Goal: Information Seeking & Learning: Find specific fact

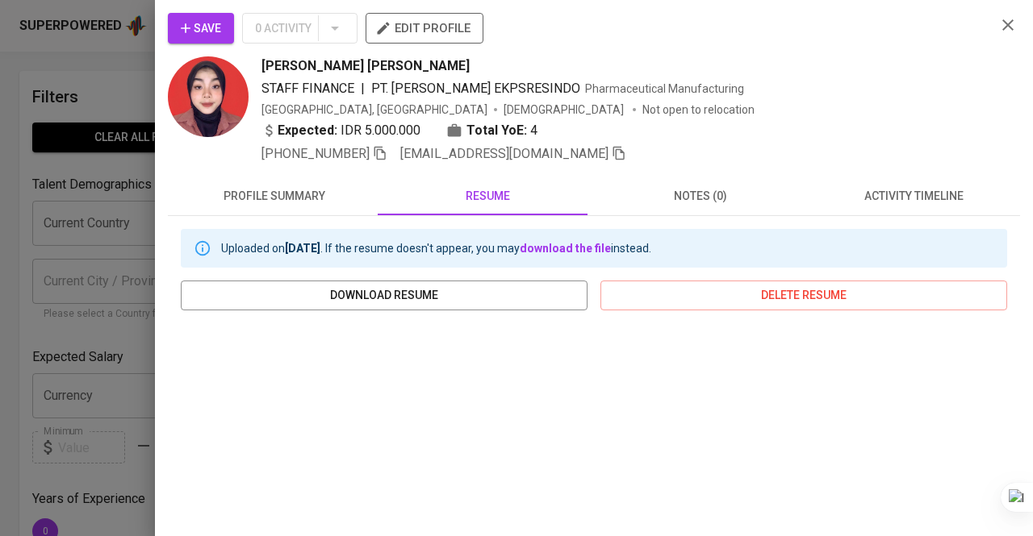
click at [18, 138] on div at bounding box center [516, 268] width 1033 height 536
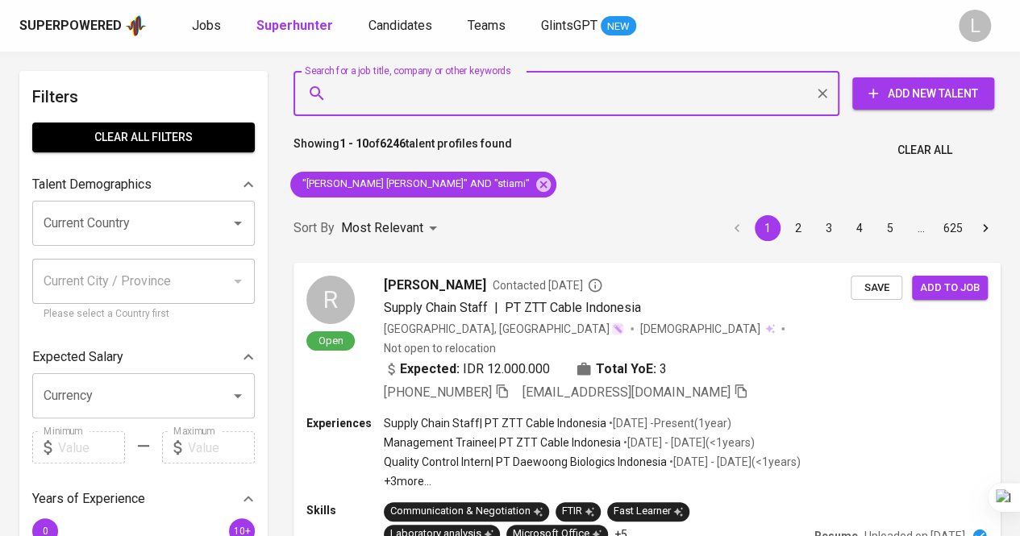
click at [474, 91] on input "Search for a job title, company or other keywords" at bounding box center [570, 93] width 475 height 31
paste input "[EMAIL_ADDRESS][DOMAIN_NAME]"
type input "[EMAIL_ADDRESS][DOMAIN_NAME]"
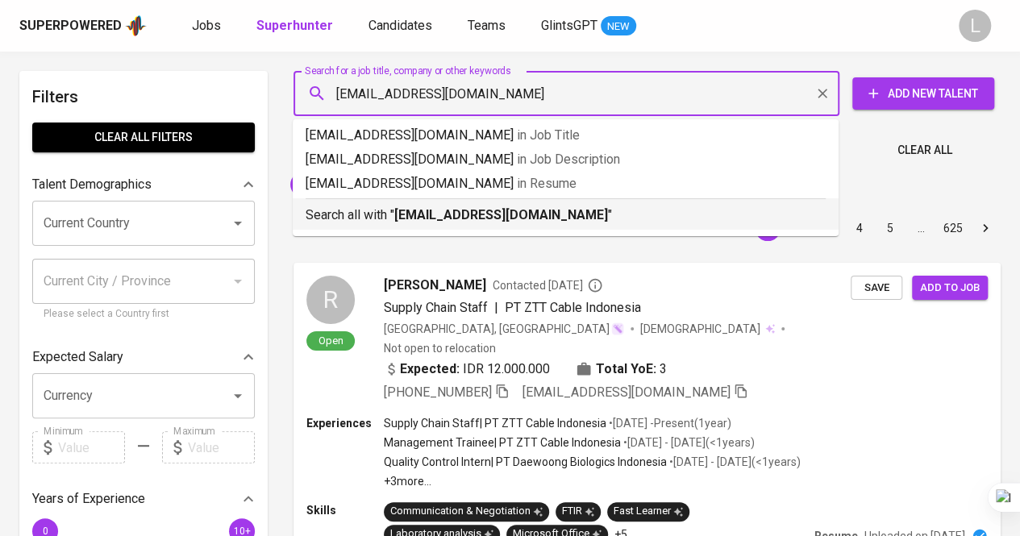
click at [521, 212] on b "[EMAIL_ADDRESS][DOMAIN_NAME]" at bounding box center [501, 214] width 214 height 15
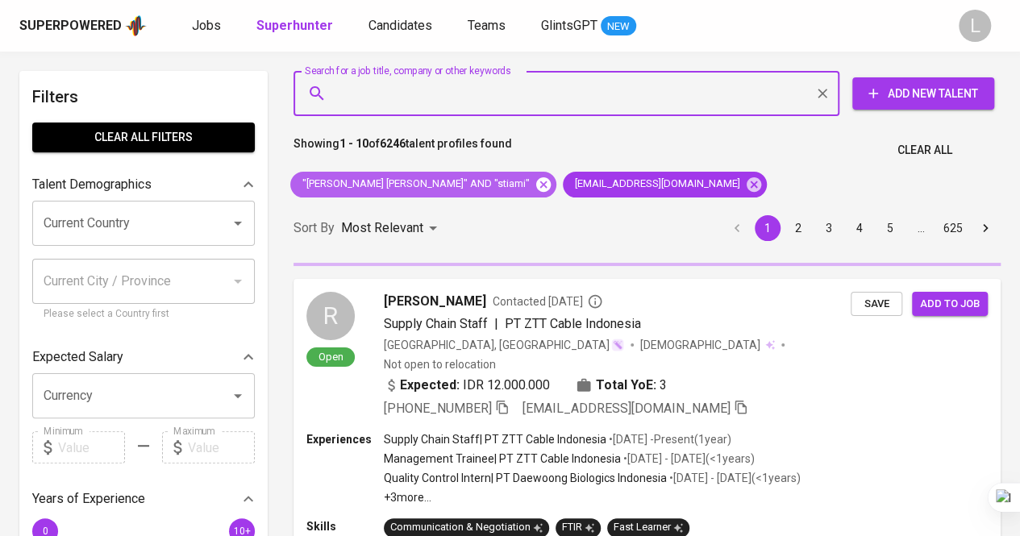
click at [535, 183] on icon at bounding box center [544, 185] width 18 height 18
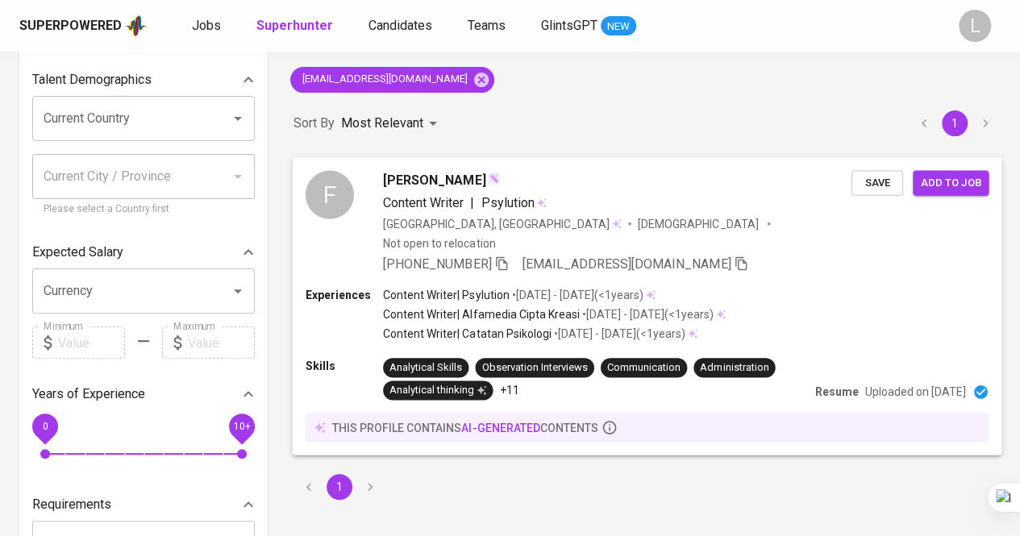
scroll to position [81, 0]
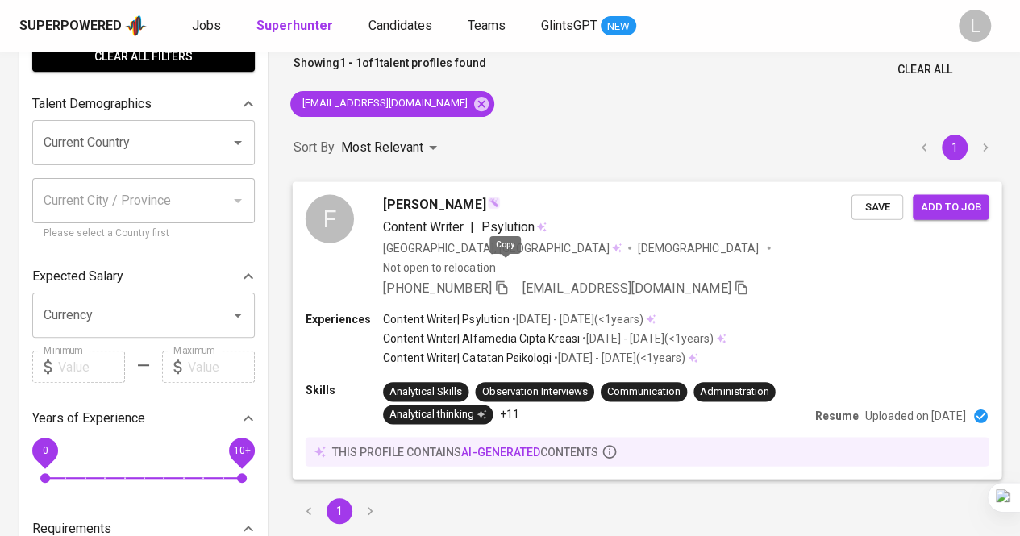
click at [509, 280] on icon "button" at bounding box center [502, 287] width 15 height 15
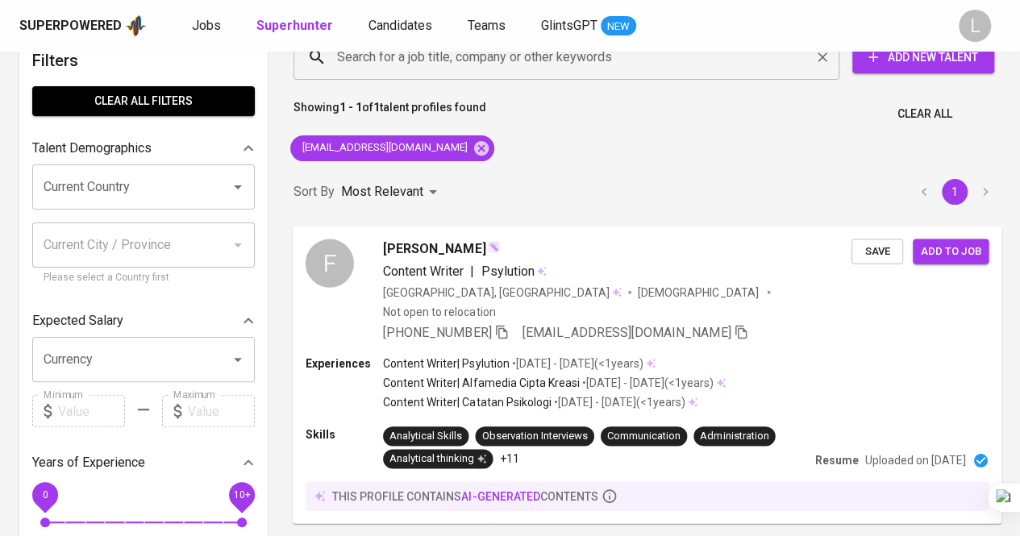
scroll to position [0, 0]
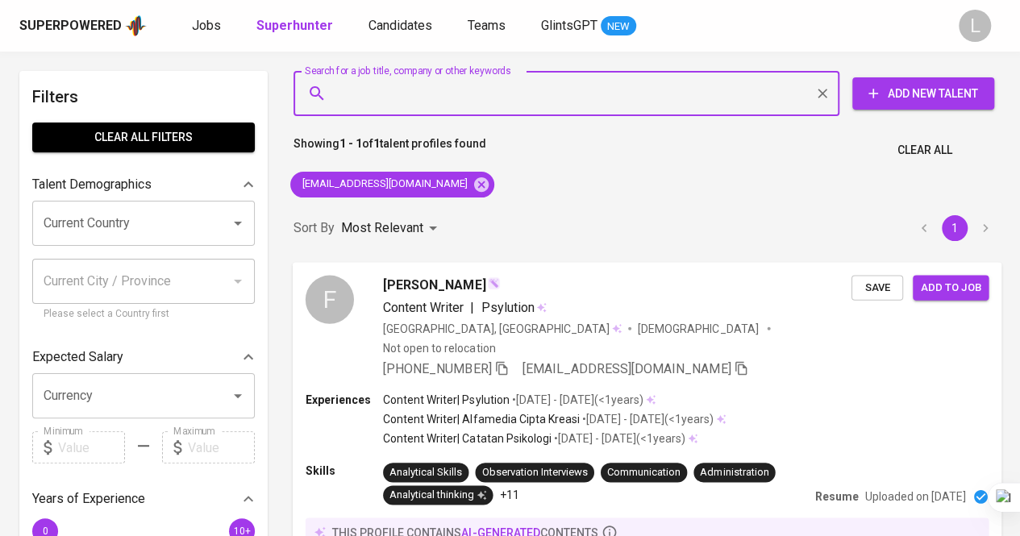
click at [508, 104] on input "Search for a job title, company or other keywords" at bounding box center [570, 93] width 475 height 31
paste input "[PERSON_NAME][EMAIL_ADDRESS][DOMAIN_NAME]"
type input "[PERSON_NAME][EMAIL_ADDRESS][DOMAIN_NAME]"
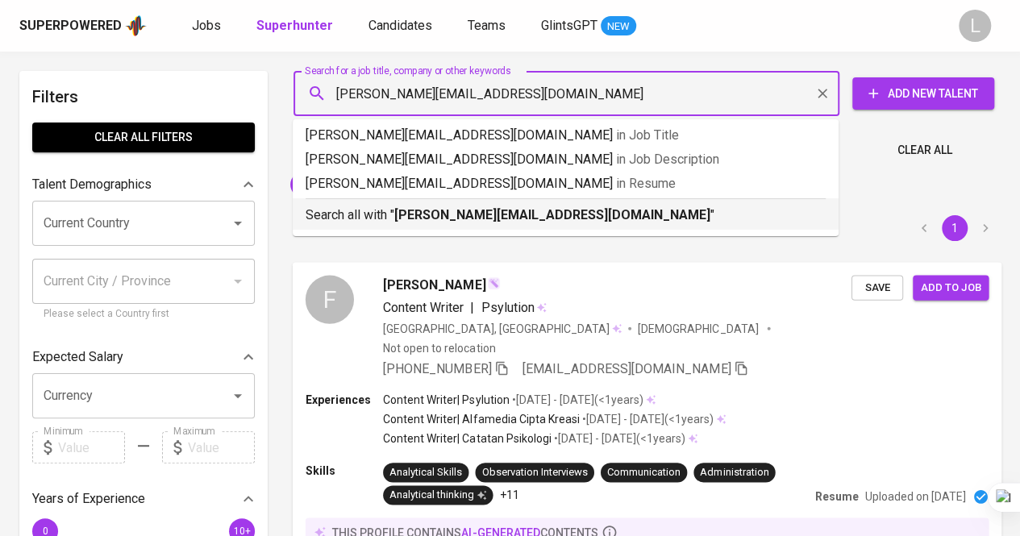
click at [547, 215] on b "[PERSON_NAME][EMAIL_ADDRESS][DOMAIN_NAME]" at bounding box center [552, 214] width 316 height 15
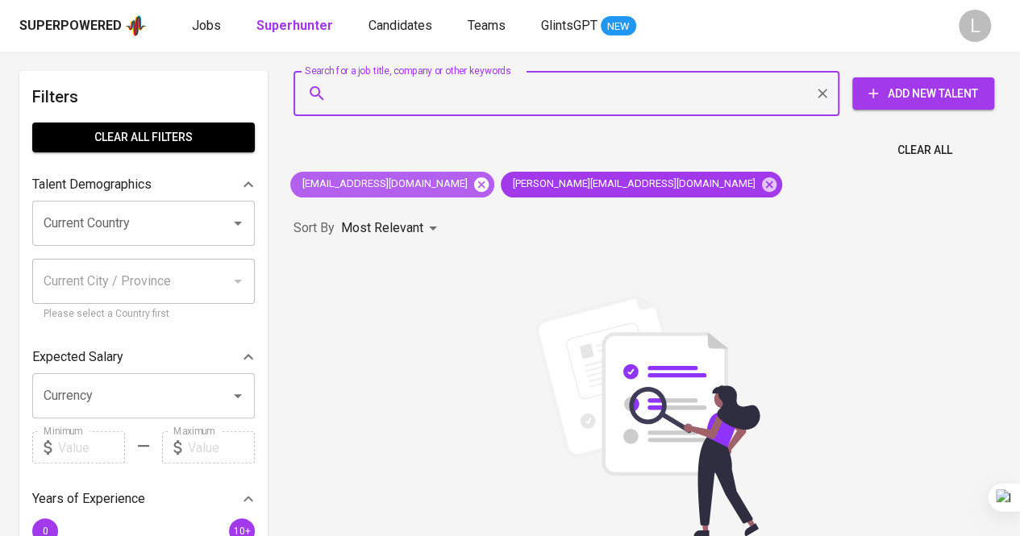
click at [474, 182] on icon at bounding box center [481, 184] width 15 height 15
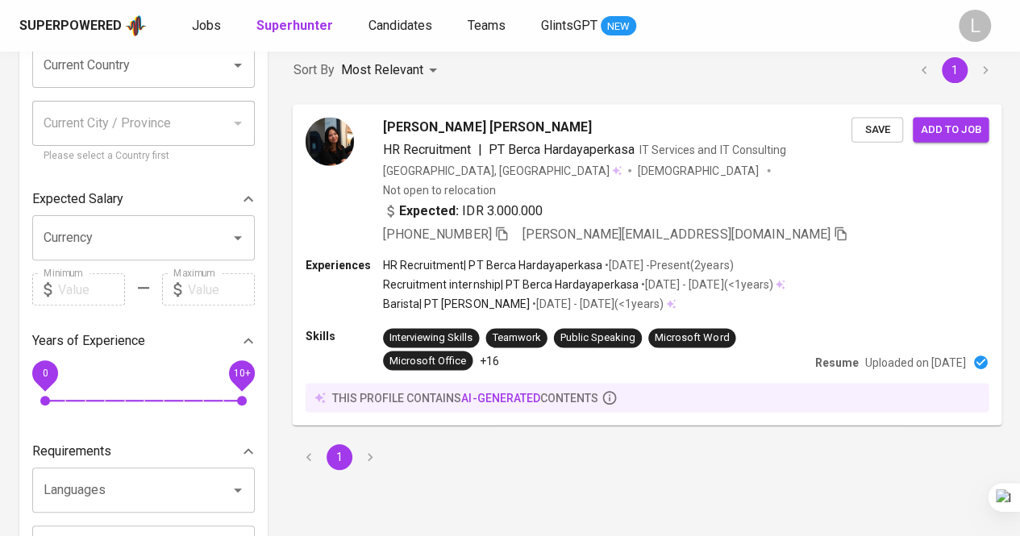
scroll to position [161, 0]
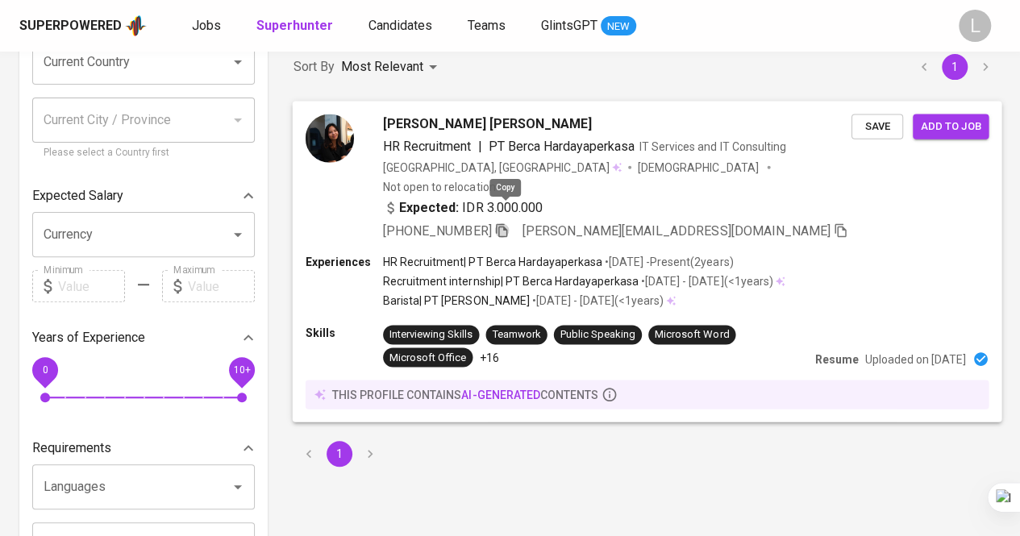
click at [505, 223] on icon "button" at bounding box center [502, 230] width 15 height 15
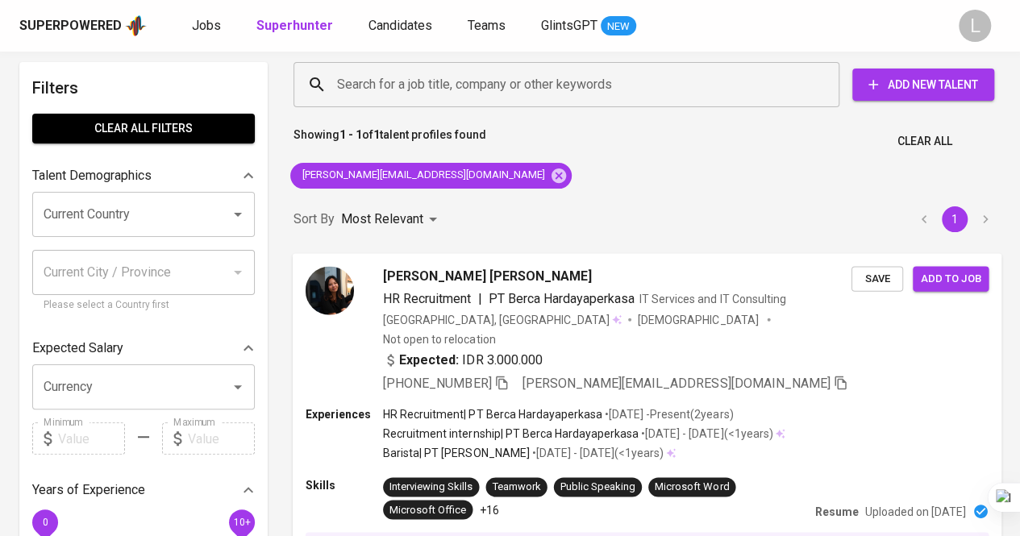
scroll to position [0, 0]
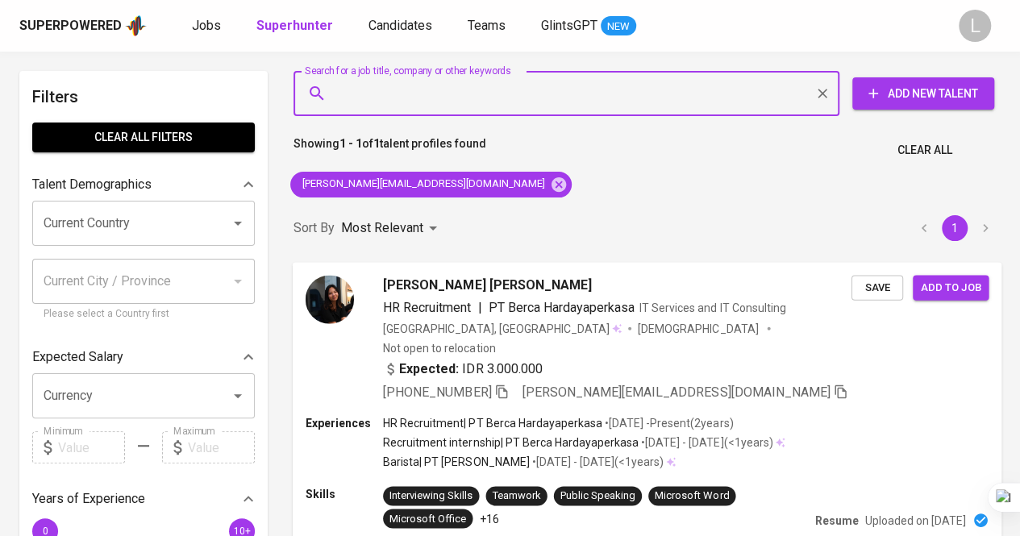
click at [458, 106] on input "Search for a job title, company or other keywords" at bounding box center [570, 93] width 475 height 31
paste input "[EMAIL_ADDRESS][DOMAIN_NAME]"
type input "[EMAIL_ADDRESS][DOMAIN_NAME]"
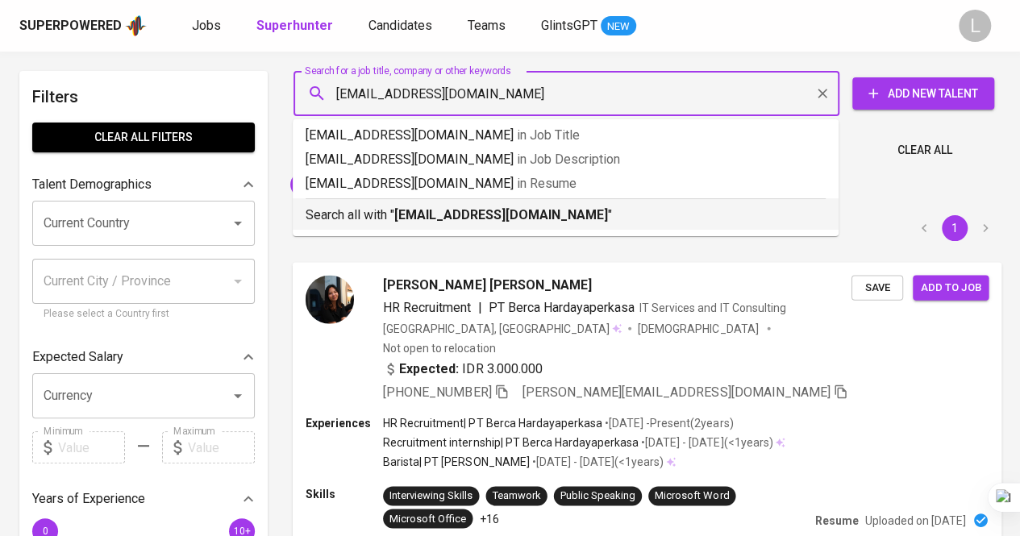
click at [513, 208] on b "[EMAIL_ADDRESS][DOMAIN_NAME]" at bounding box center [501, 214] width 214 height 15
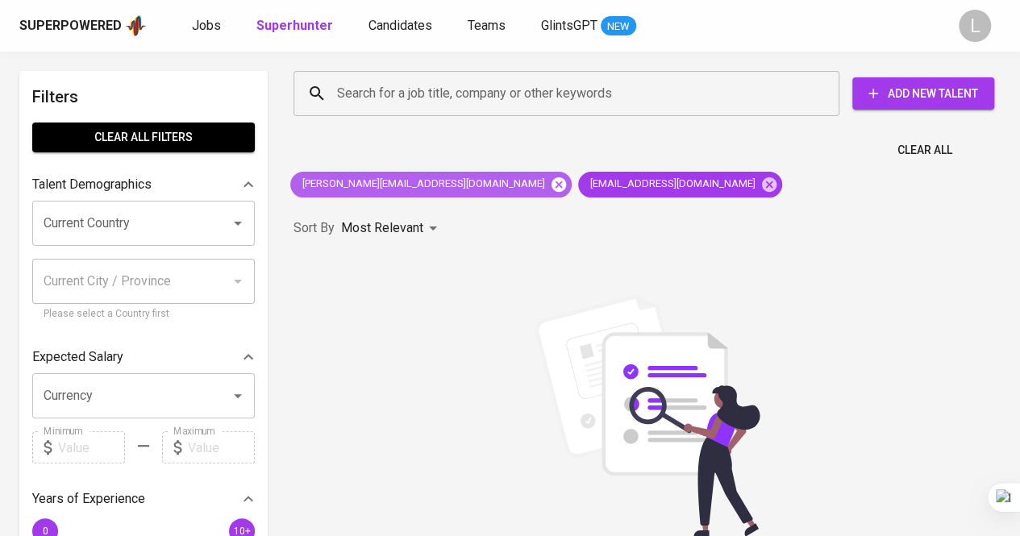
click at [552, 186] on icon at bounding box center [559, 184] width 15 height 15
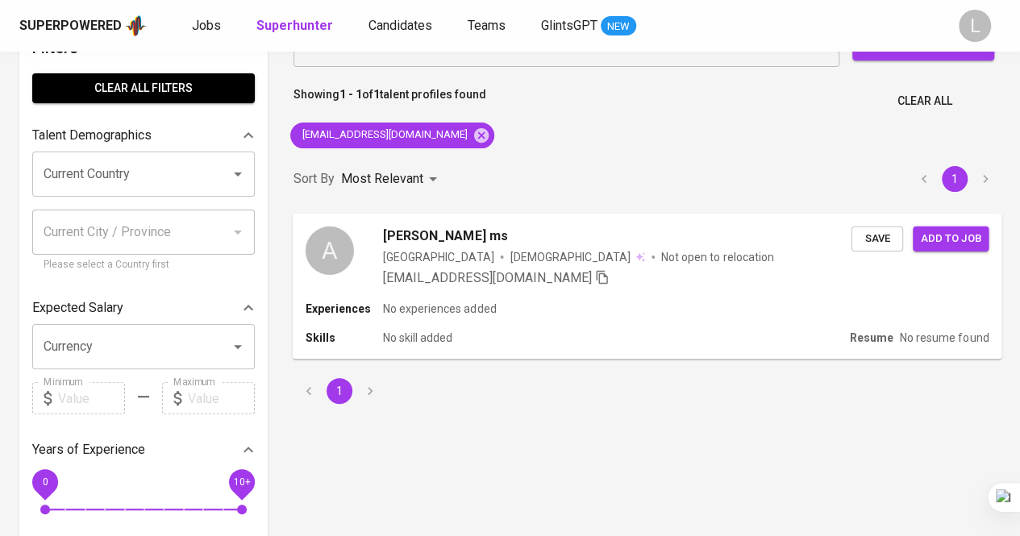
scroll to position [81, 0]
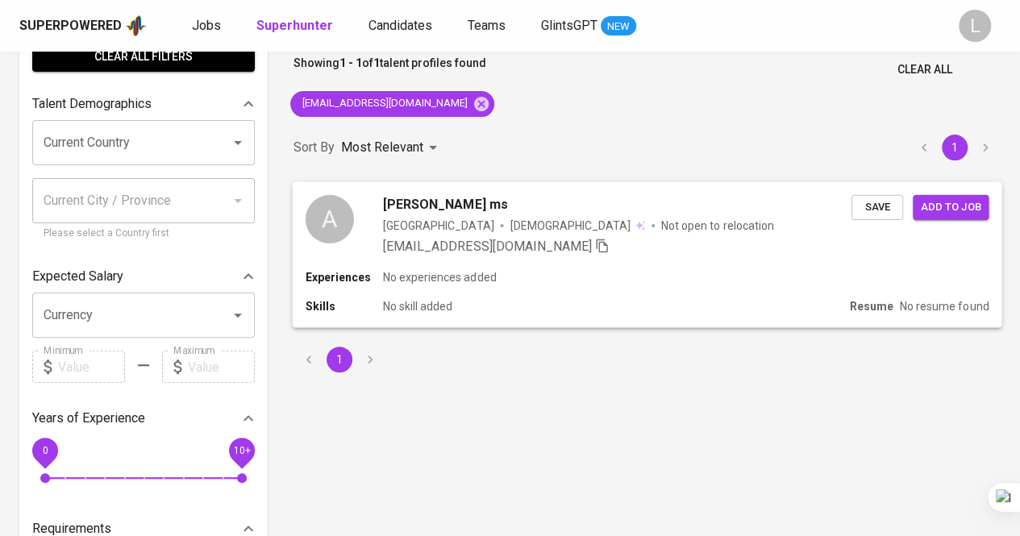
click at [422, 202] on span "[PERSON_NAME] ms" at bounding box center [445, 203] width 124 height 19
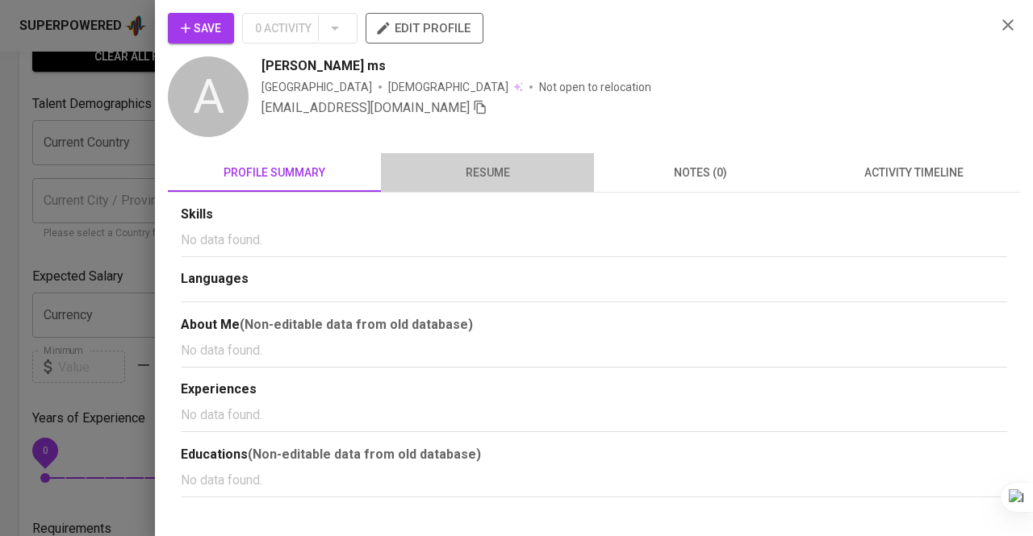
click at [524, 177] on span "resume" at bounding box center [487, 173] width 194 height 20
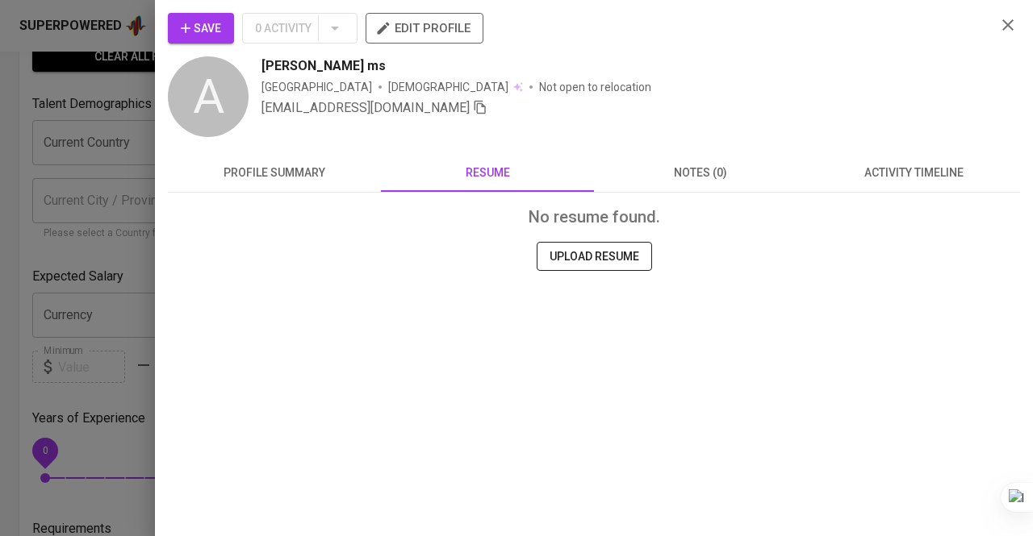
click at [131, 48] on div at bounding box center [516, 268] width 1033 height 536
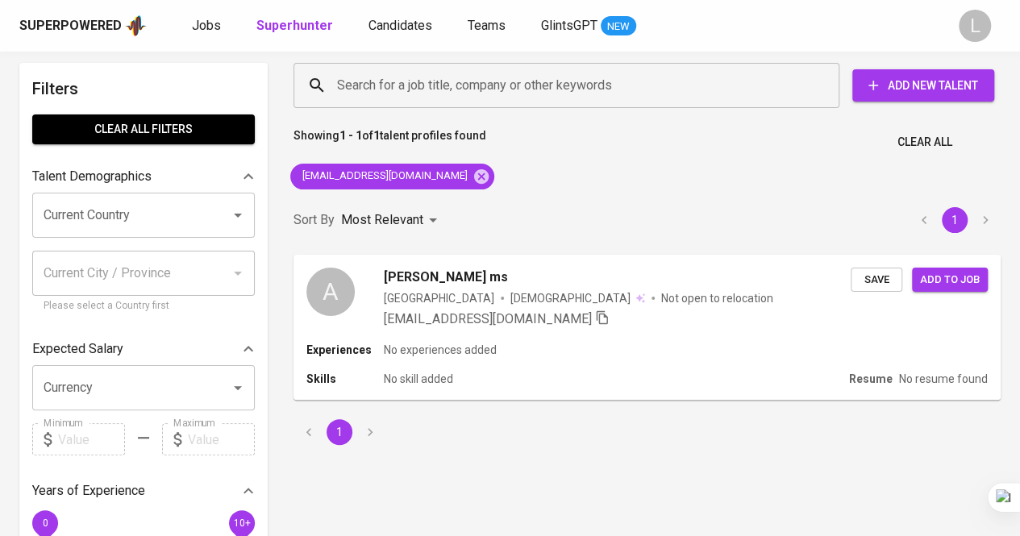
scroll to position [0, 0]
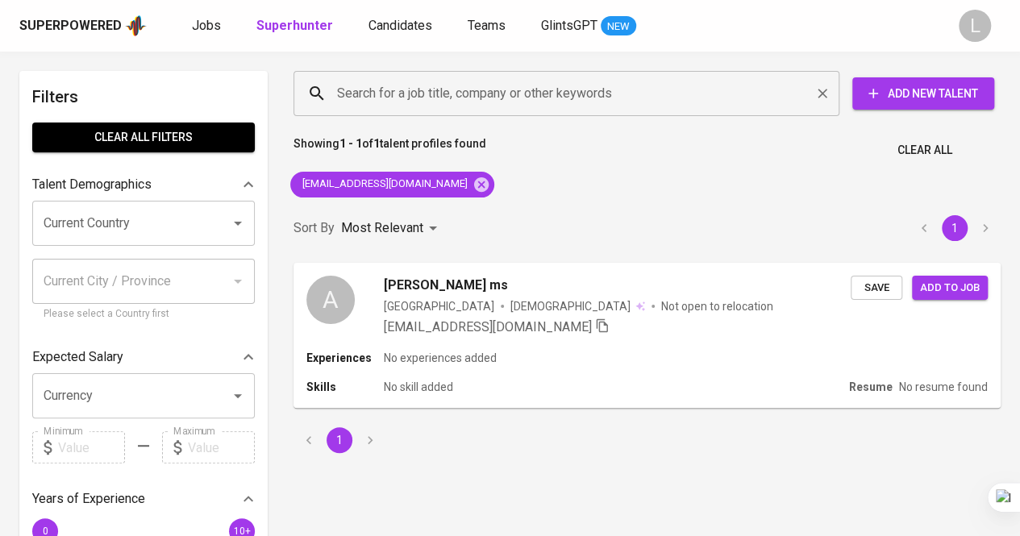
click at [528, 98] on input "Search for a job title, company or other keywords" at bounding box center [570, 93] width 475 height 31
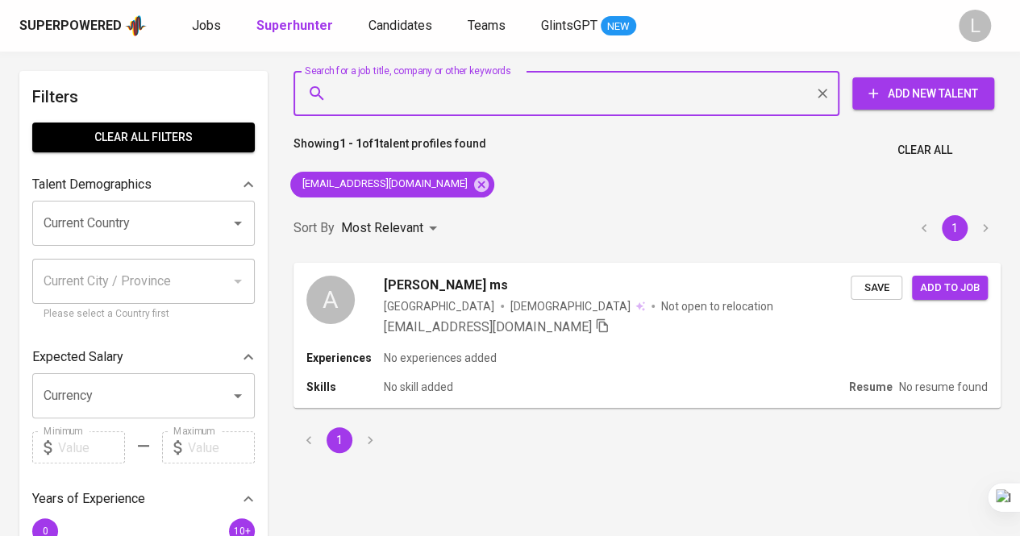
paste input "[EMAIL_ADDRESS][DOMAIN_NAME]"
type input "[EMAIL_ADDRESS][DOMAIN_NAME]"
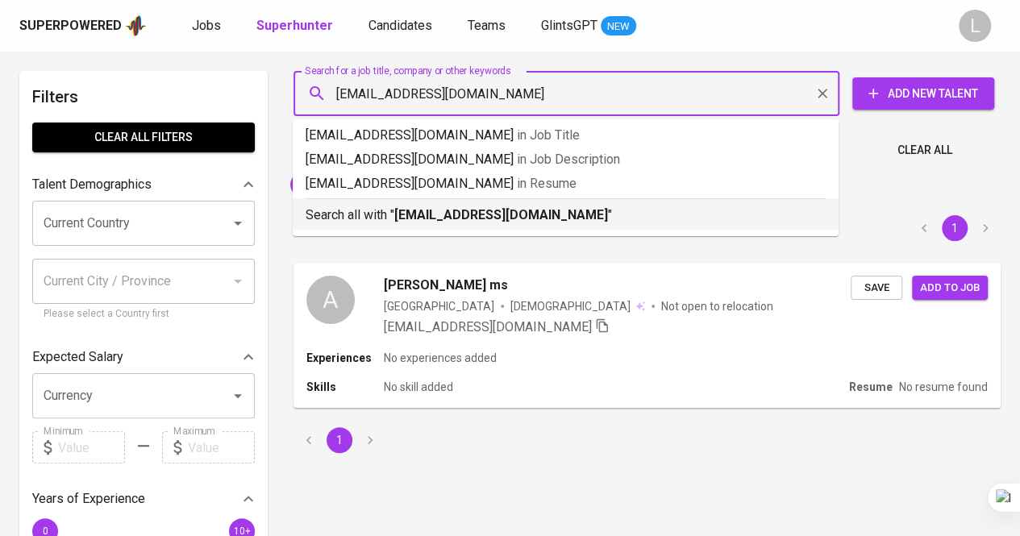
click at [474, 214] on b "[EMAIL_ADDRESS][DOMAIN_NAME]" at bounding box center [501, 214] width 214 height 15
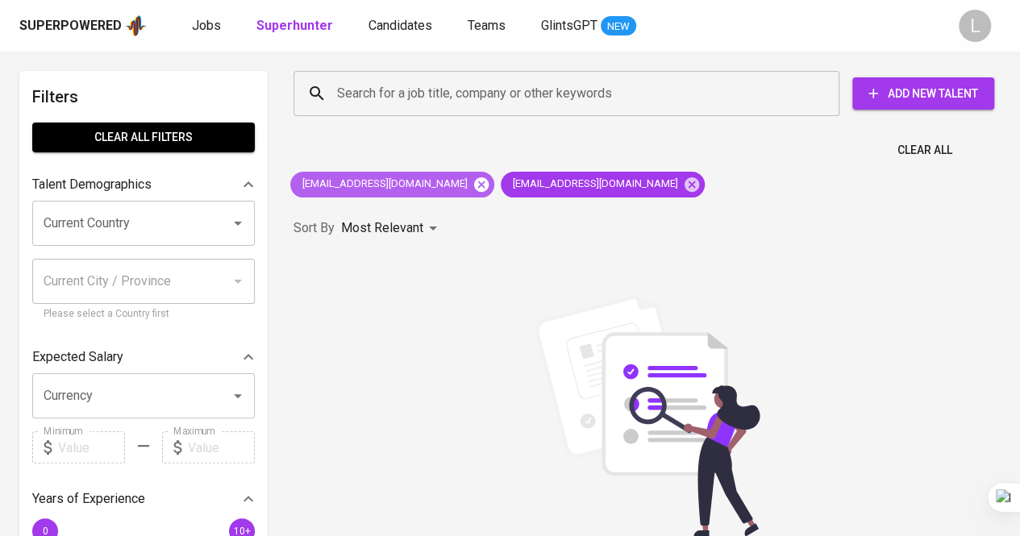
click at [474, 178] on icon at bounding box center [481, 184] width 15 height 15
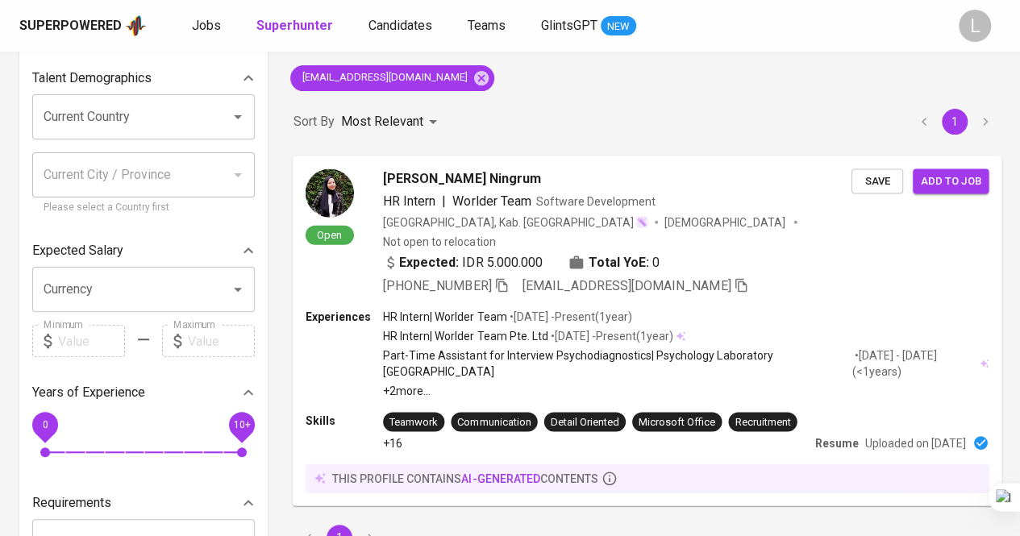
scroll to position [161, 0]
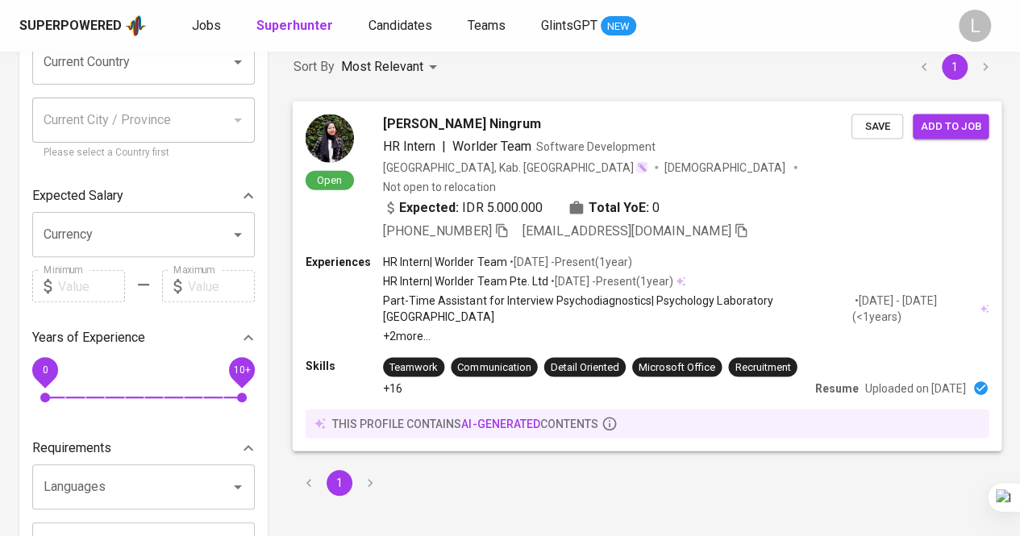
click at [507, 223] on icon "button" at bounding box center [501, 230] width 11 height 14
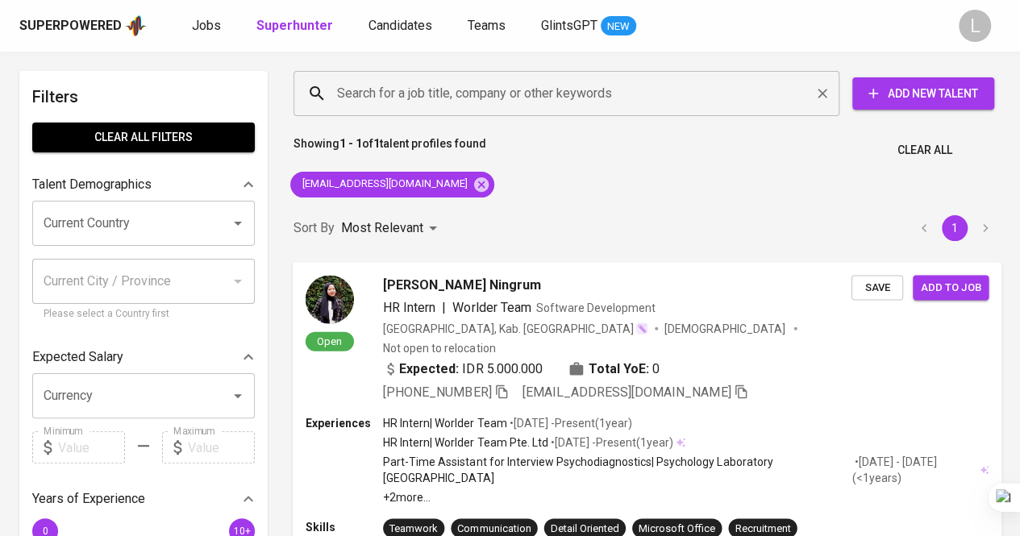
scroll to position [0, 0]
click at [392, 107] on input "Search for a job title, company or other keywords" at bounding box center [570, 93] width 475 height 31
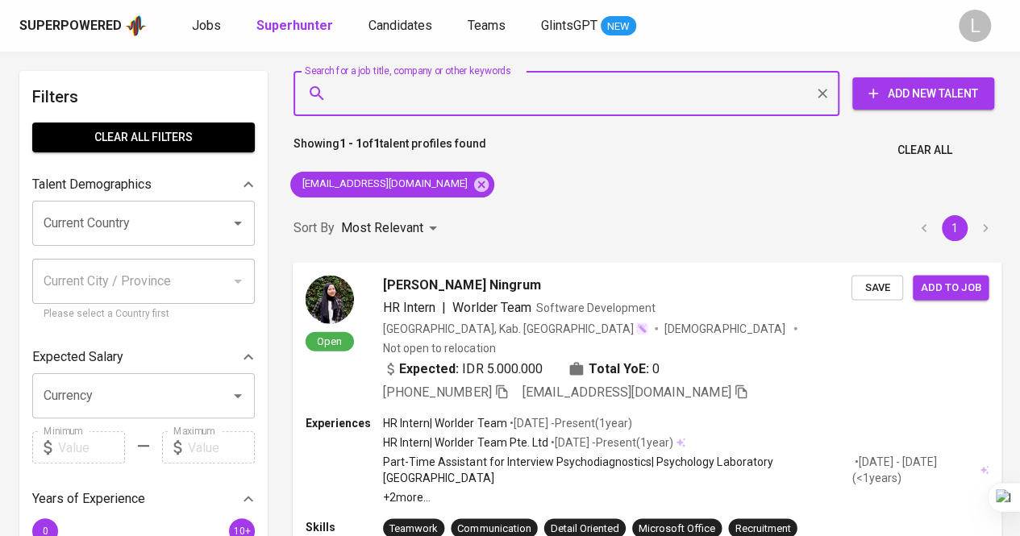
paste input "[EMAIL_ADDRESS][DOMAIN_NAME]"
type input "[EMAIL_ADDRESS][DOMAIN_NAME]"
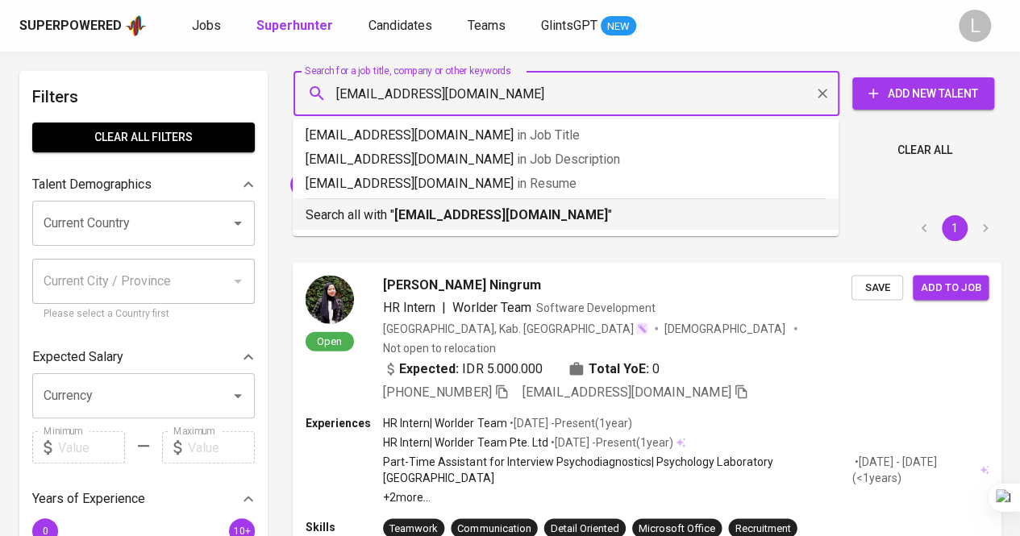
click at [474, 203] on div "Search all with " [EMAIL_ADDRESS][DOMAIN_NAME] "" at bounding box center [566, 211] width 520 height 27
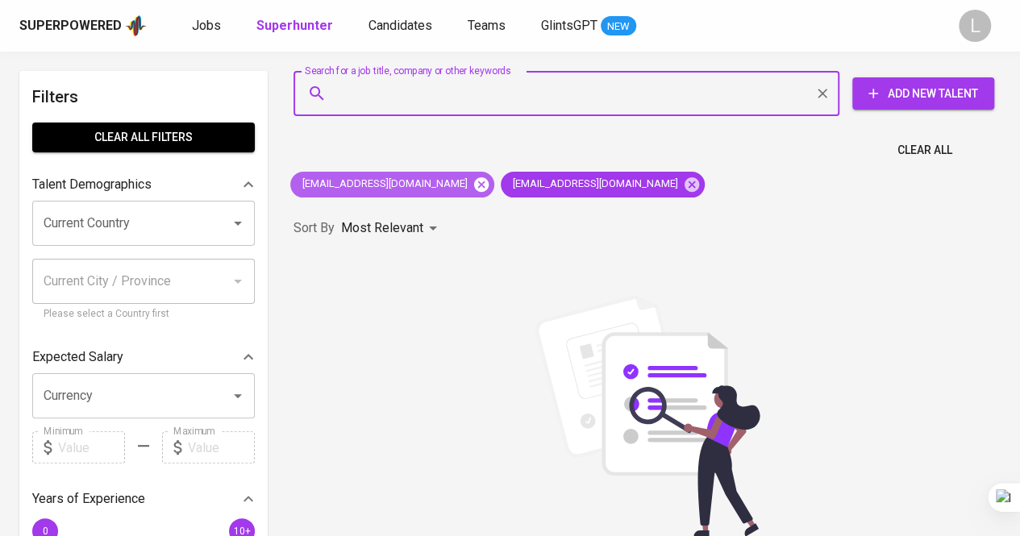
click at [473, 176] on icon at bounding box center [482, 185] width 18 height 18
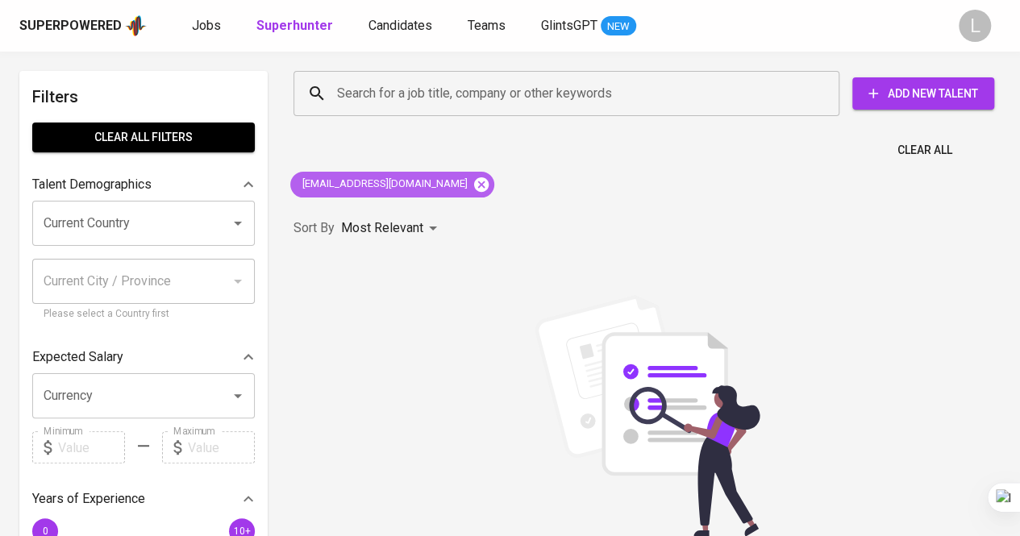
click at [474, 180] on icon at bounding box center [481, 184] width 15 height 15
click at [497, 94] on input "Search for a job title, company or other keywords" at bounding box center [570, 93] width 475 height 31
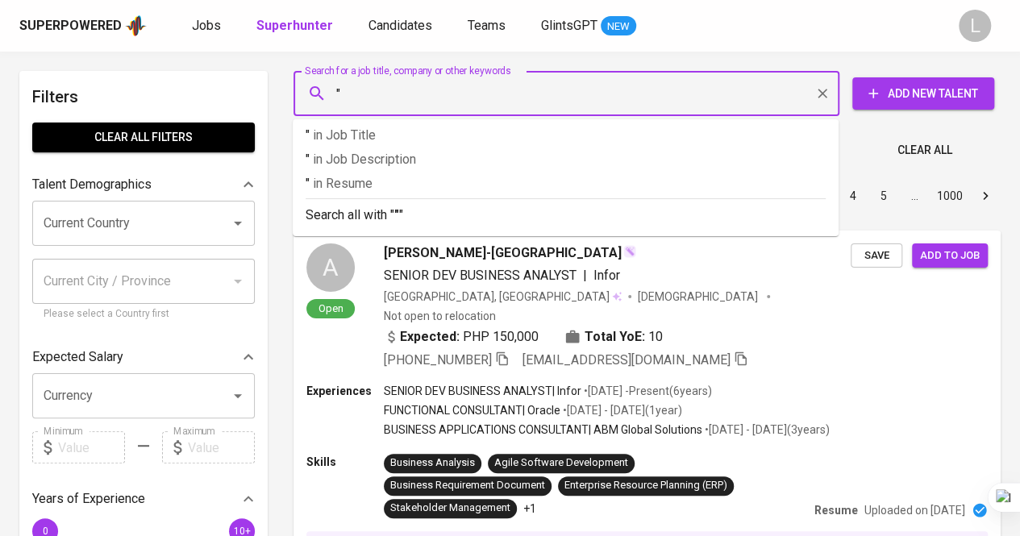
paste input "[PERSON_NAME]"
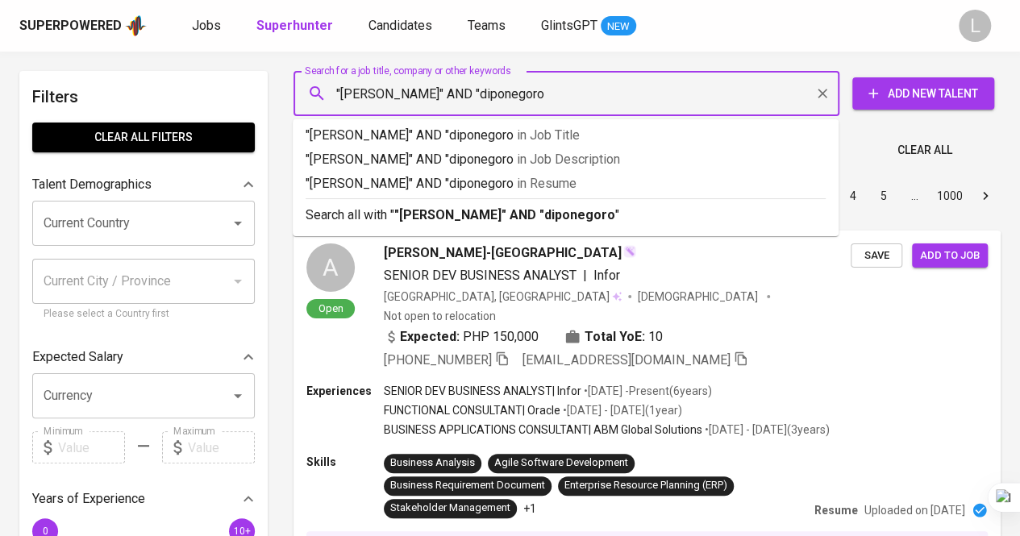
type input ""[PERSON_NAME]" AND "diponegoro""
click at [469, 216] on b ""[PERSON_NAME]" AND "diponegoro"" at bounding box center [506, 214] width 225 height 15
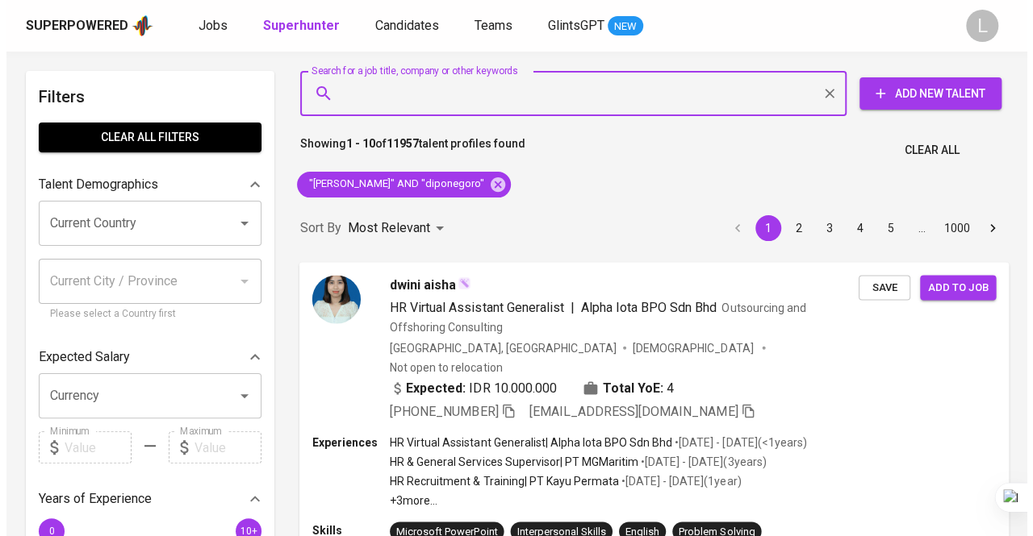
scroll to position [161, 0]
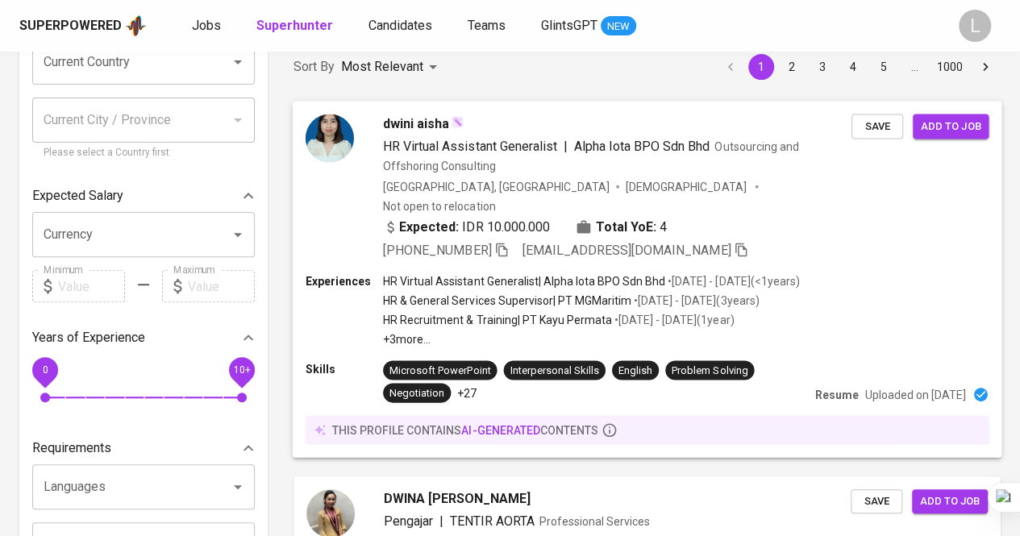
click at [425, 114] on span "dwini aisha" at bounding box center [416, 123] width 66 height 19
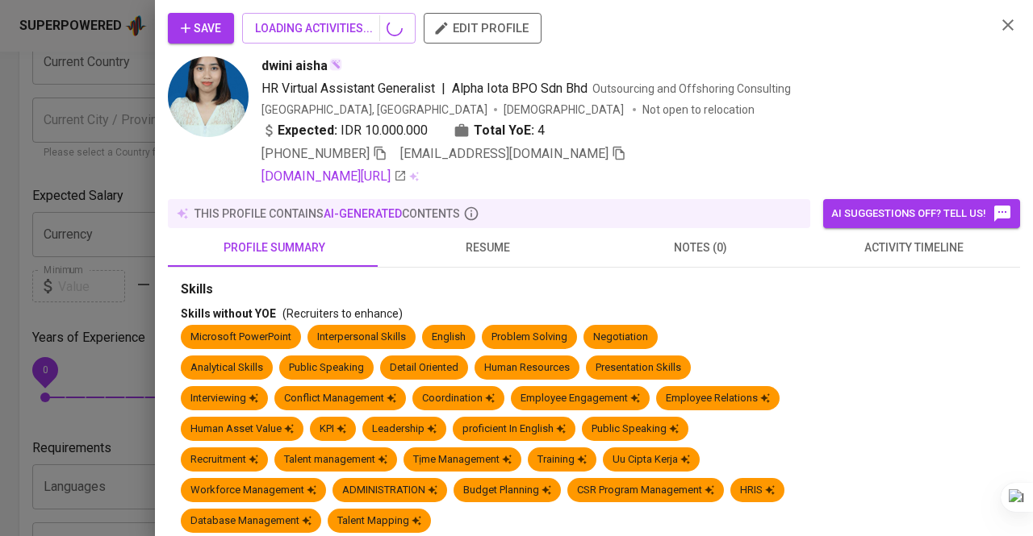
click at [492, 249] on span "resume" at bounding box center [487, 248] width 194 height 20
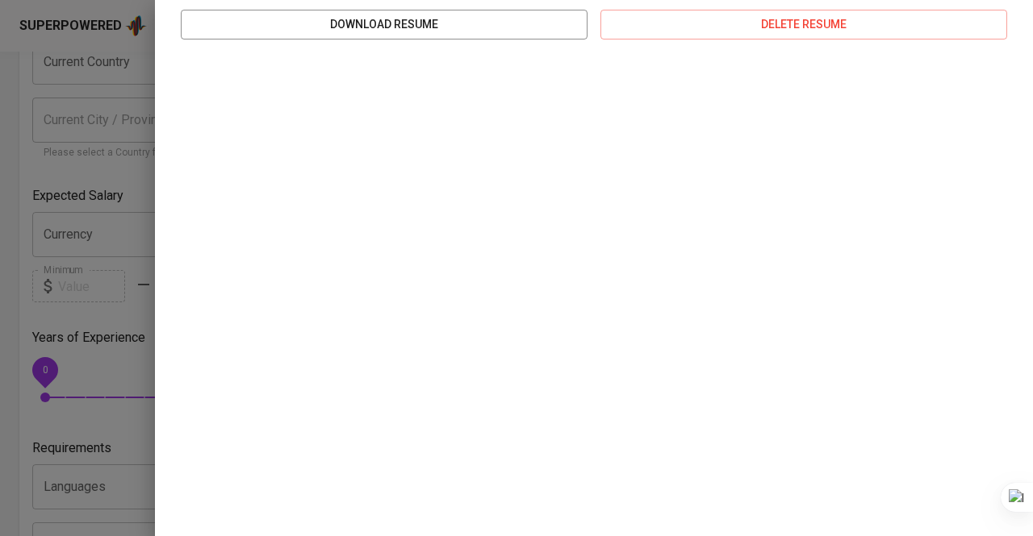
scroll to position [0, 0]
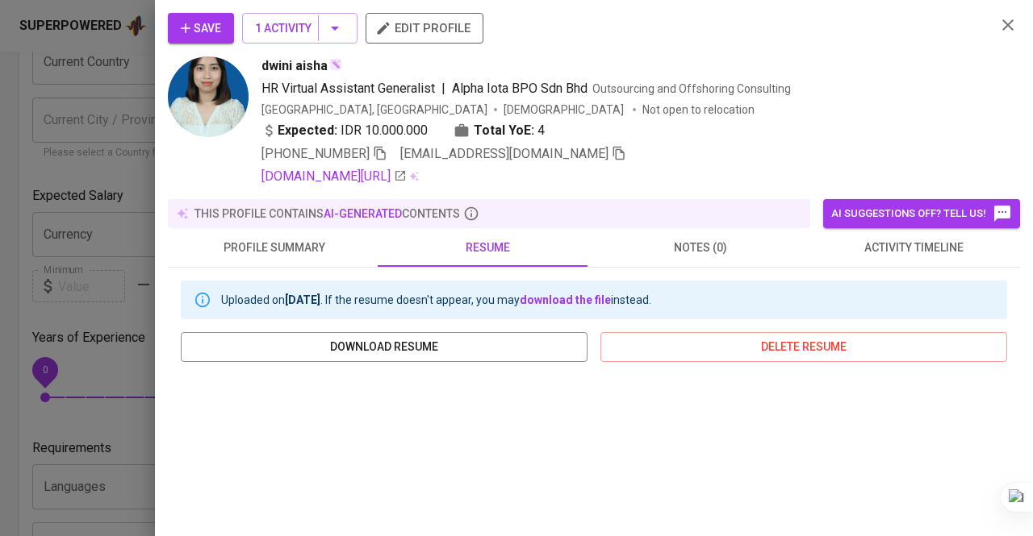
click at [213, 90] on img at bounding box center [208, 96] width 81 height 81
click at [385, 157] on icon "button" at bounding box center [380, 153] width 15 height 15
